Goal: Find specific page/section: Find specific page/section

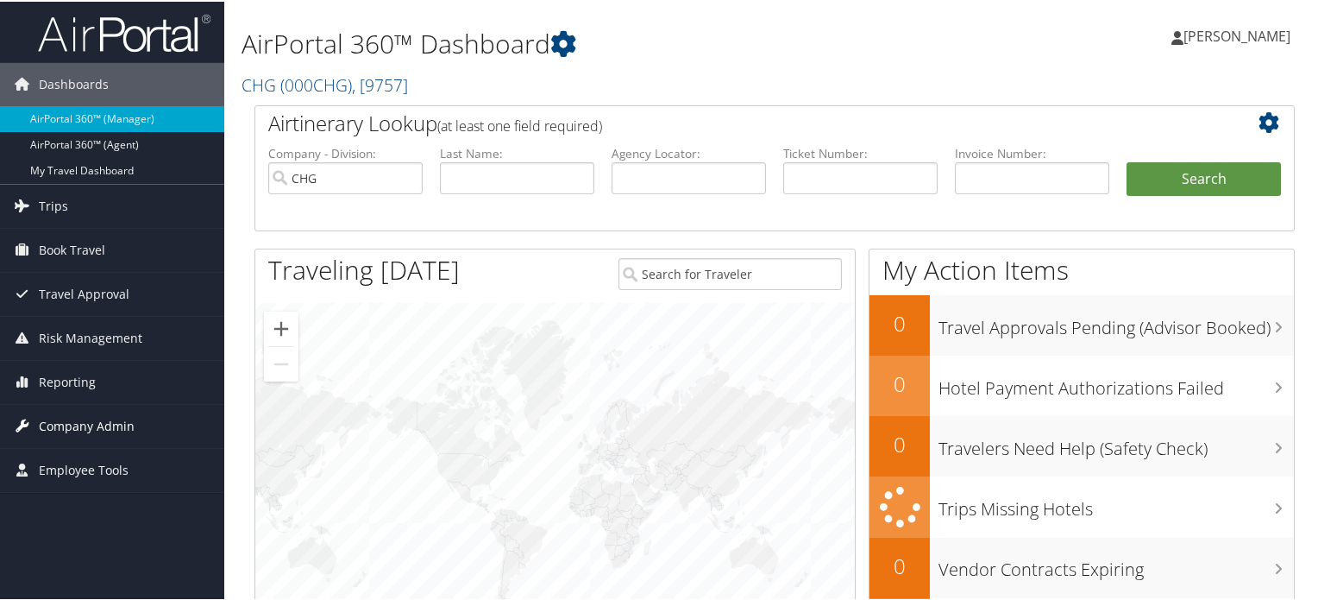
click at [97, 415] on span "Company Admin" at bounding box center [87, 424] width 96 height 43
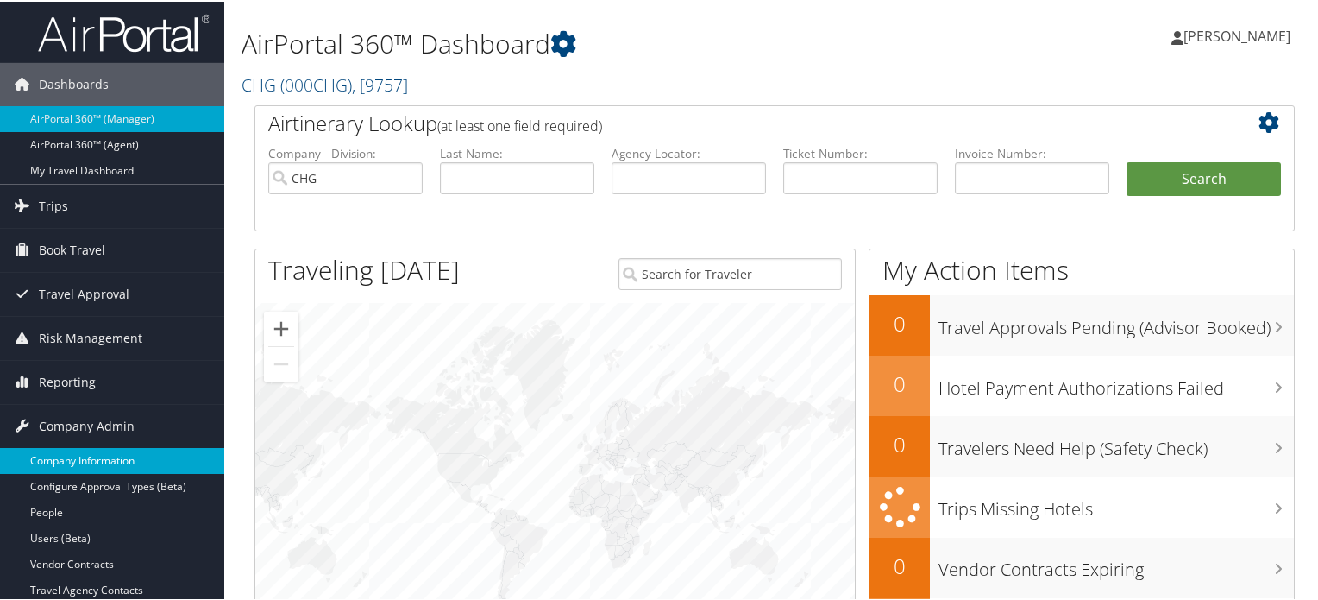
click at [101, 456] on link "Company Information" at bounding box center [112, 459] width 224 height 26
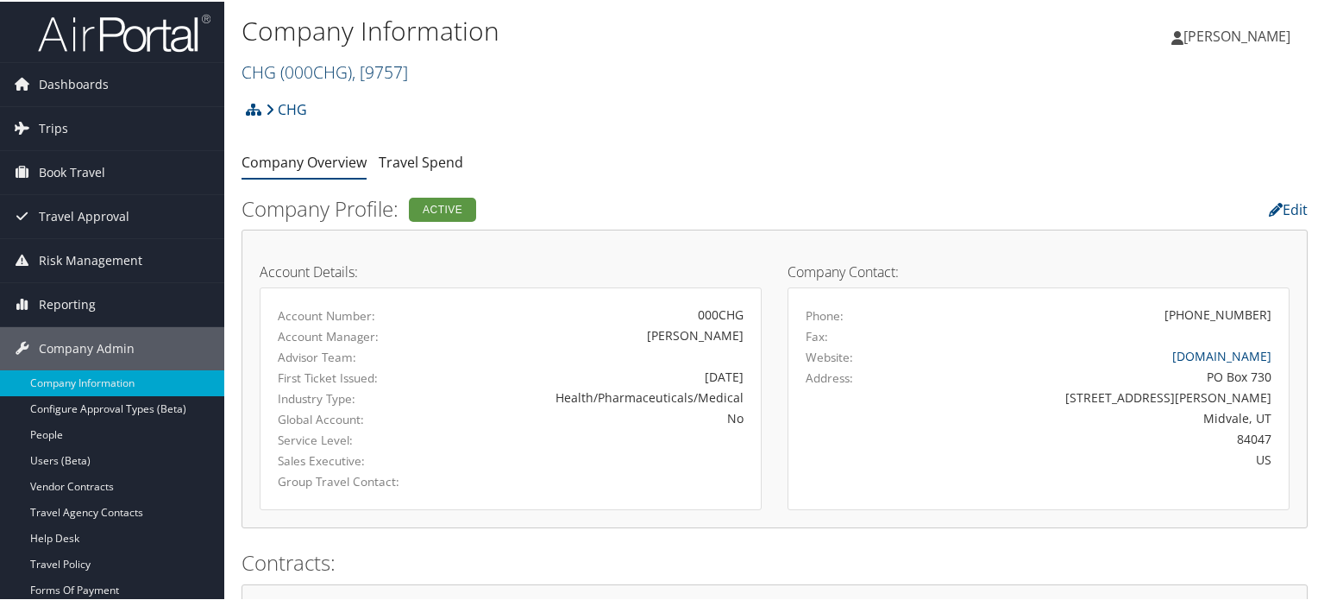
click at [327, 70] on span "( 000CHG )" at bounding box center [316, 70] width 72 height 23
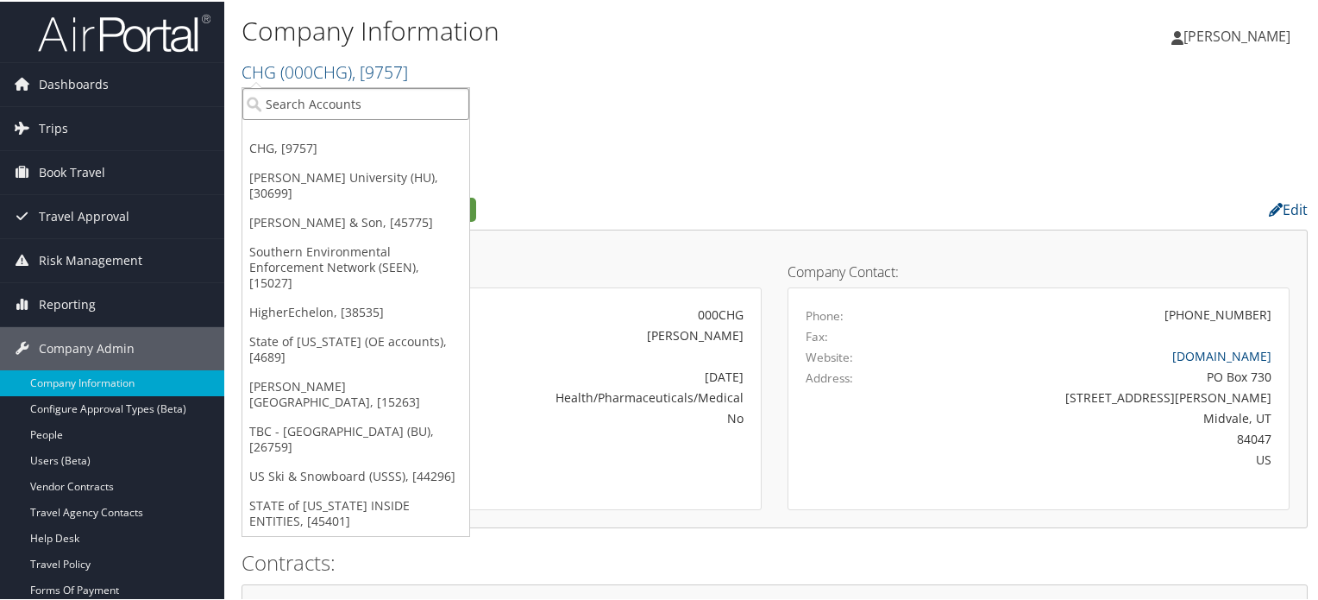
click at [342, 114] on input "search" at bounding box center [355, 102] width 227 height 32
type input "hagerty"
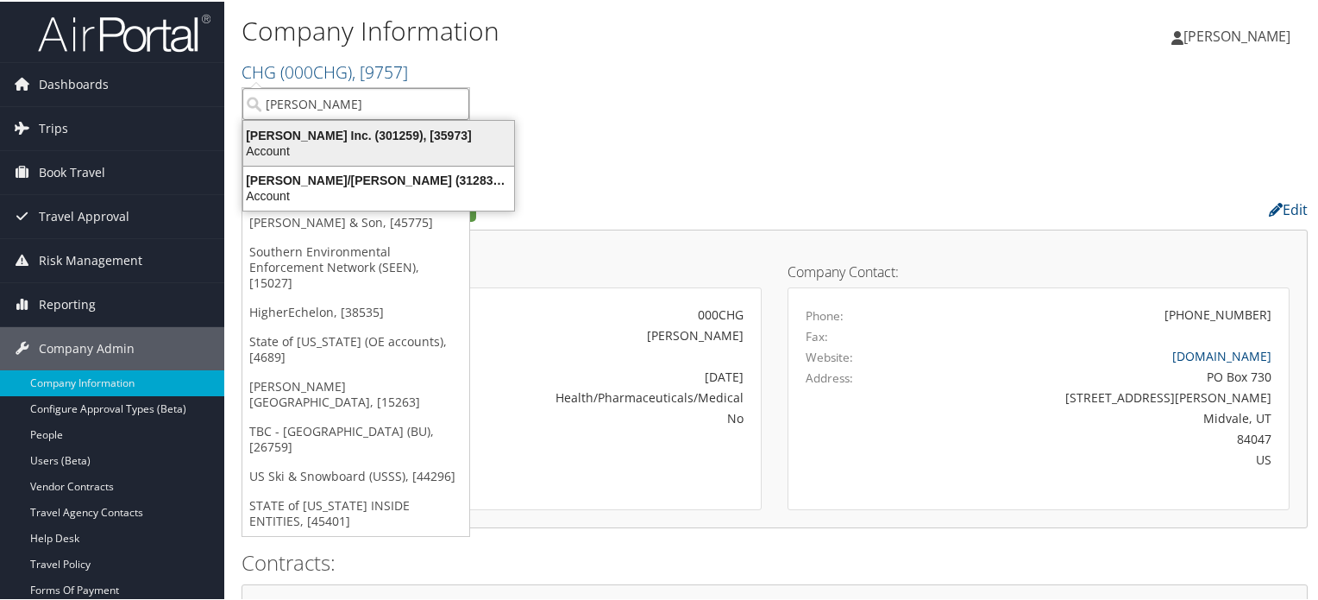
click at [371, 148] on div "Account" at bounding box center [379, 149] width 292 height 16
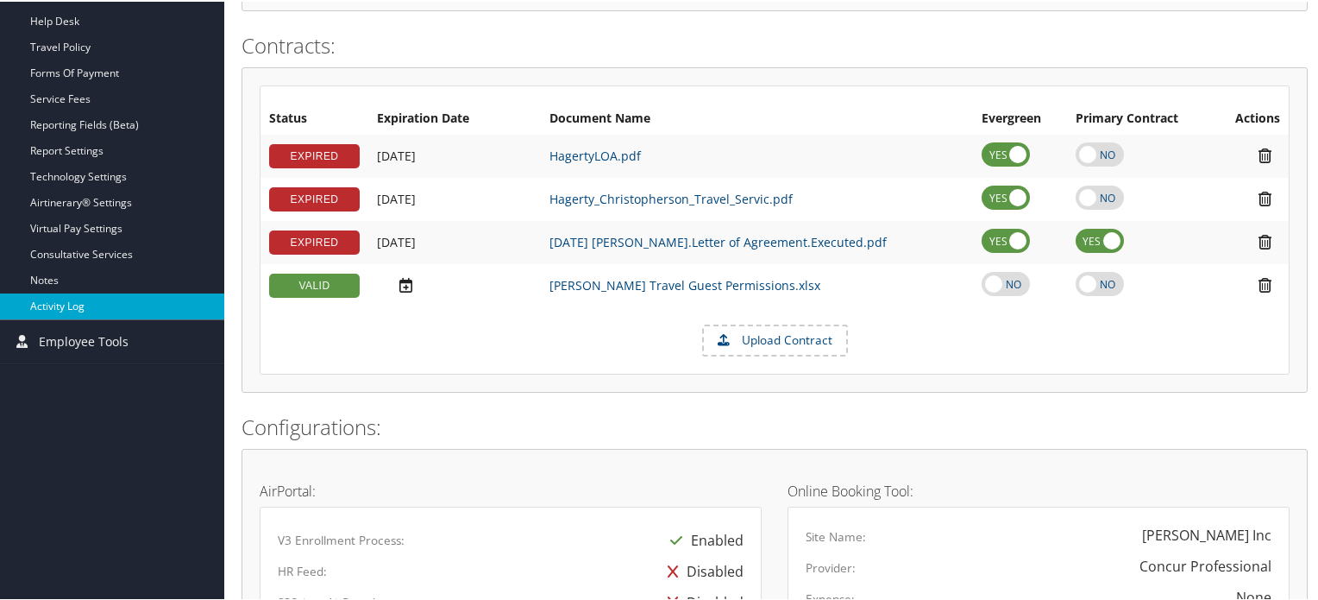
scroll to position [518, 0]
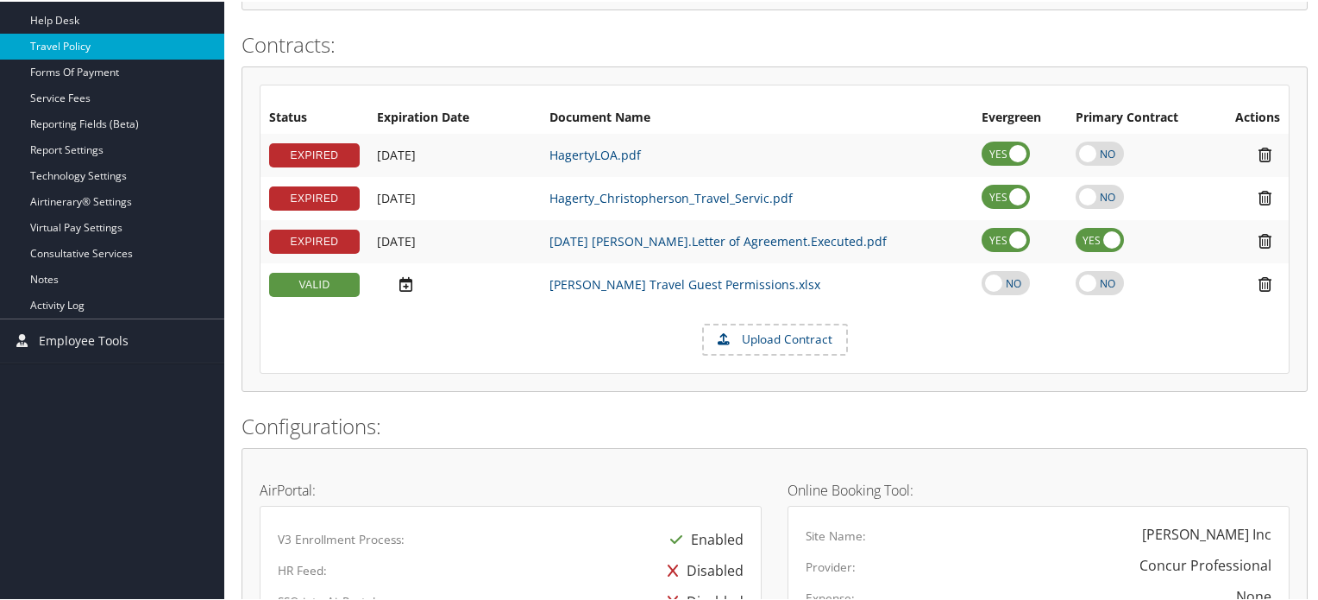
click at [99, 47] on link "Travel Policy" at bounding box center [112, 45] width 224 height 26
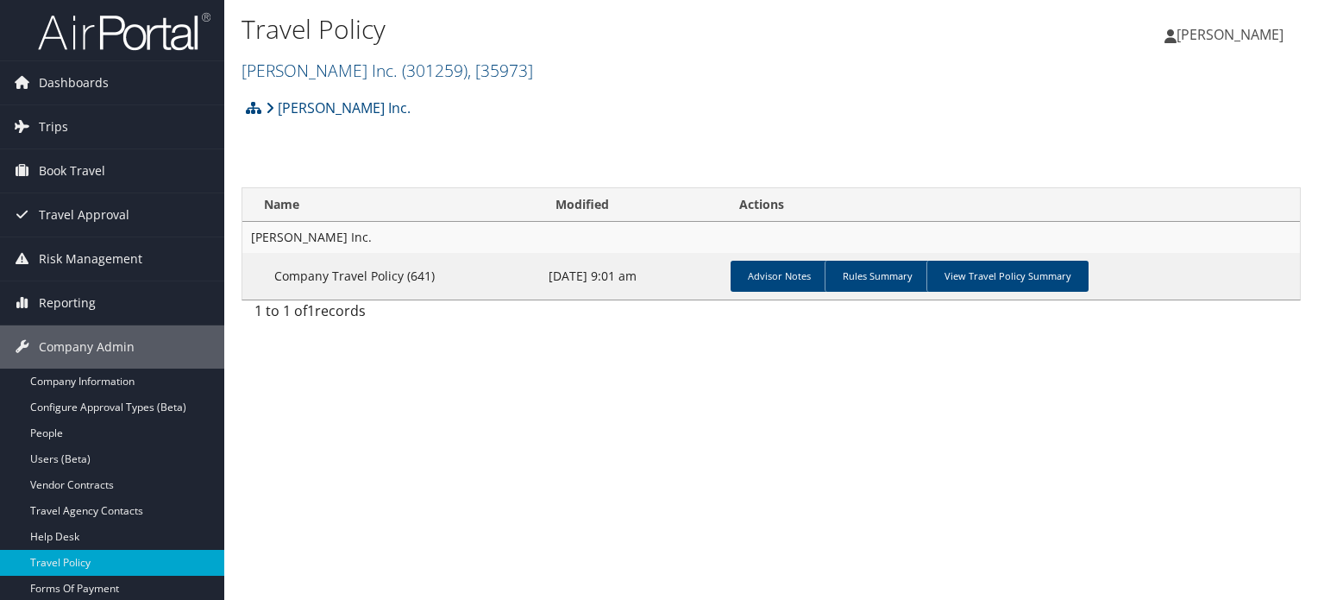
click at [1016, 280] on link "View Travel Policy Summary" at bounding box center [1007, 276] width 162 height 31
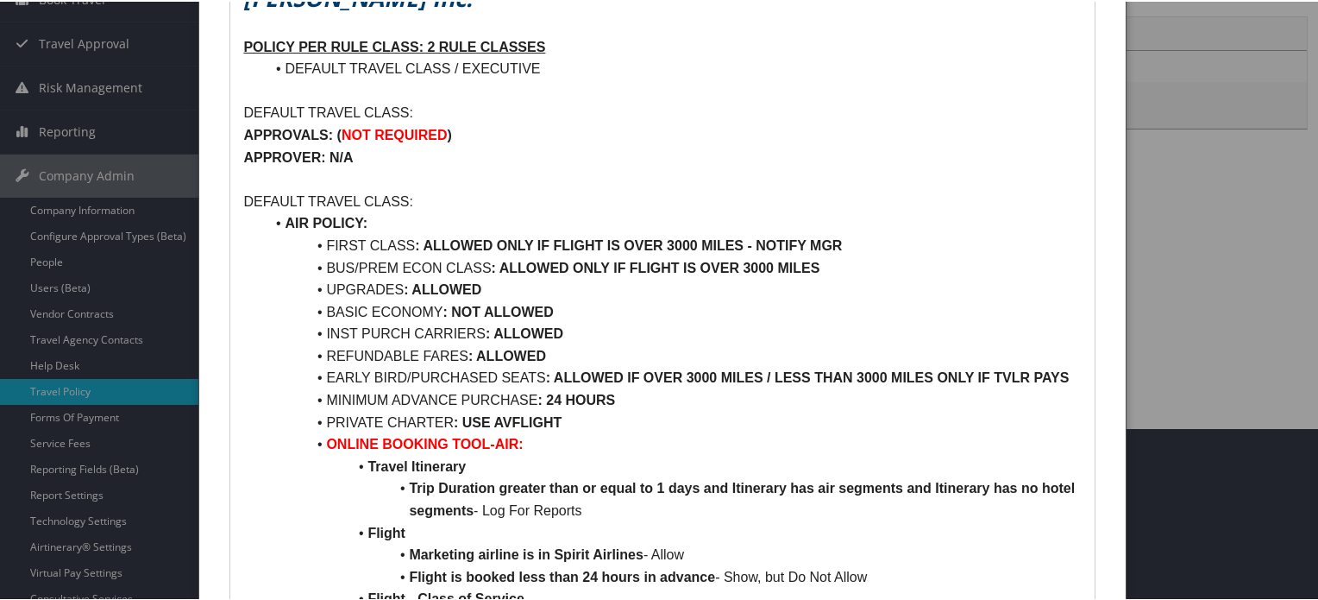
scroll to position [518, 0]
